Goal: Task Accomplishment & Management: Manage account settings

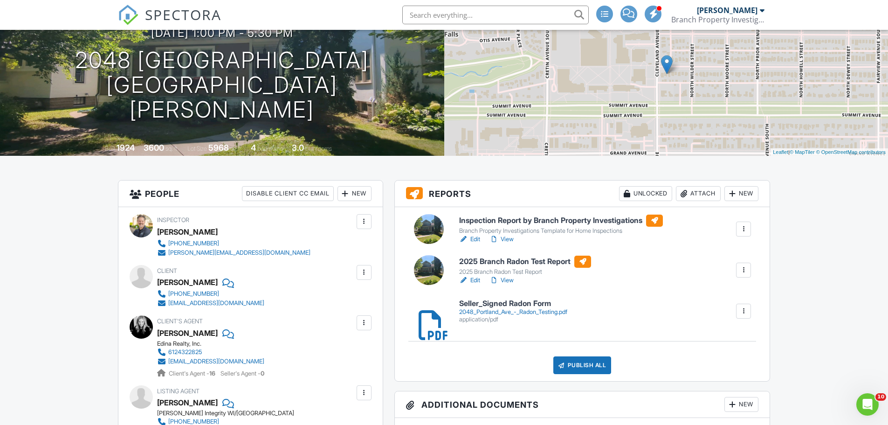
click at [689, 189] on div "Attach" at bounding box center [698, 193] width 45 height 15
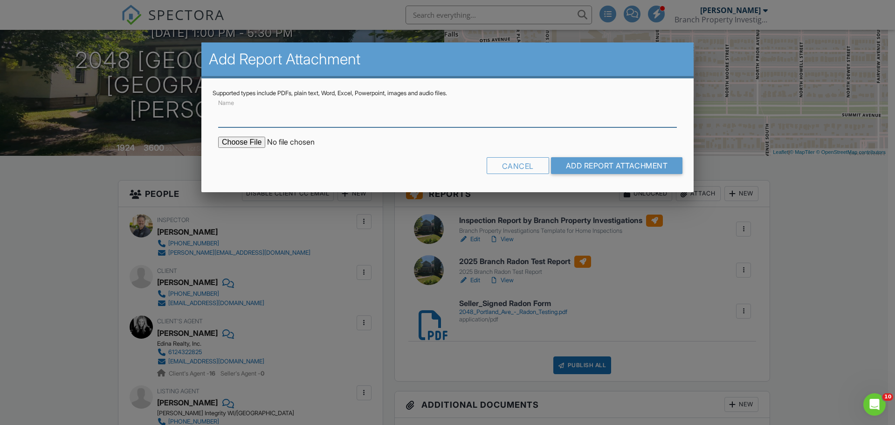
click at [337, 113] on input "Name" at bounding box center [447, 115] width 459 height 23
type input "Sewer Line Camera Inspection Report"
click at [248, 139] on input "file" at bounding box center [297, 142] width 159 height 11
type input "C:\fakepath\2048 Portland Ave. - Sewer Inspection.pdf"
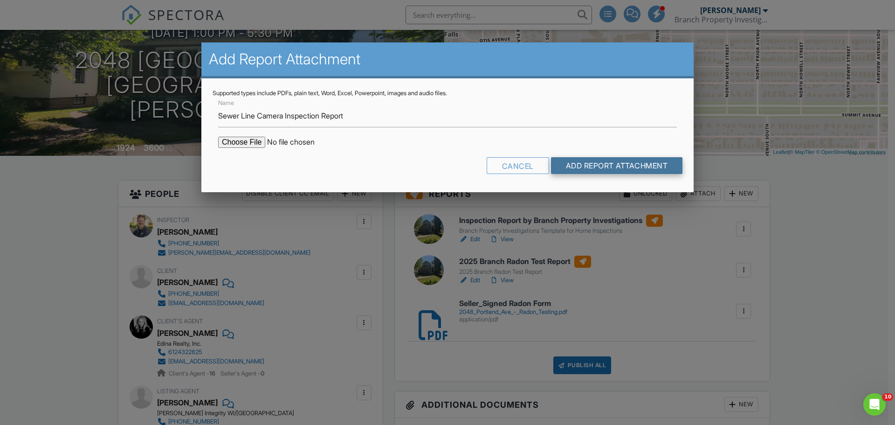
click at [593, 167] on input "Add Report Attachment" at bounding box center [617, 165] width 132 height 17
